Goal: Task Accomplishment & Management: Manage account settings

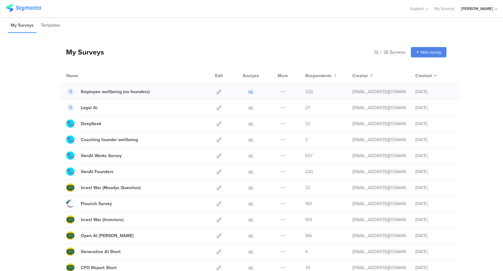
click at [250, 94] on link at bounding box center [250, 92] width 5 height 16
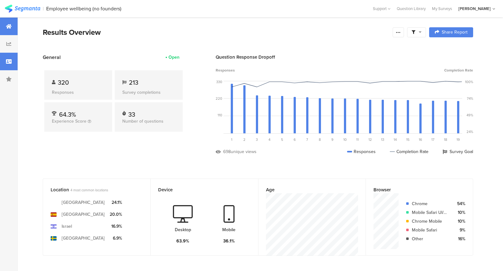
click at [9, 65] on div at bounding box center [9, 62] width 18 height 18
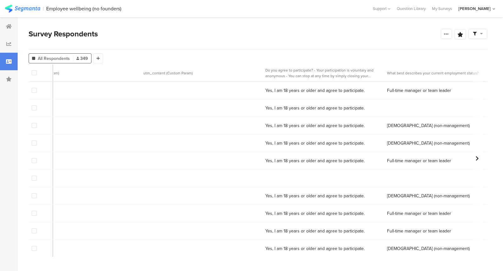
scroll to position [0, 870]
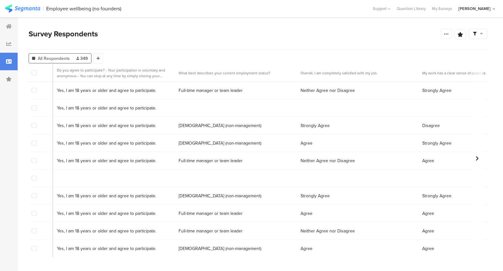
click at [33, 107] on span at bounding box center [34, 108] width 5 height 5
click at [37, 106] on input "checkbox" at bounding box center [37, 106] width 0 height 0
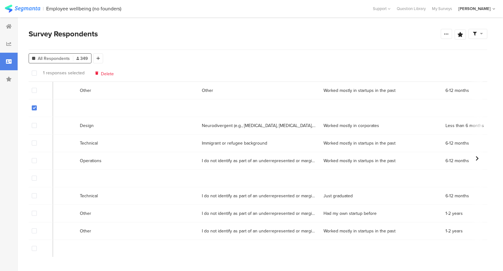
scroll to position [0, 4638]
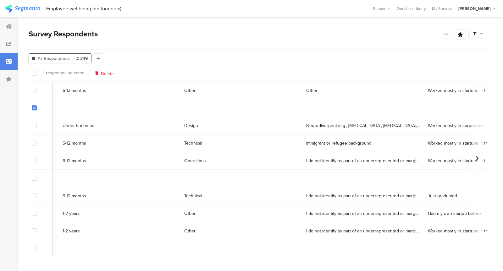
click at [98, 72] on div "Delete" at bounding box center [104, 73] width 19 height 5
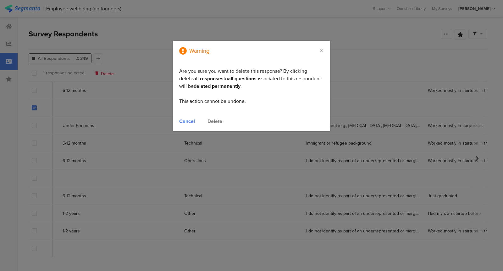
click at [215, 117] on div "Cancel Delete" at bounding box center [251, 123] width 157 height 17
click at [215, 123] on div "Delete" at bounding box center [214, 121] width 15 height 7
